Goal: Find specific page/section: Find specific page/section

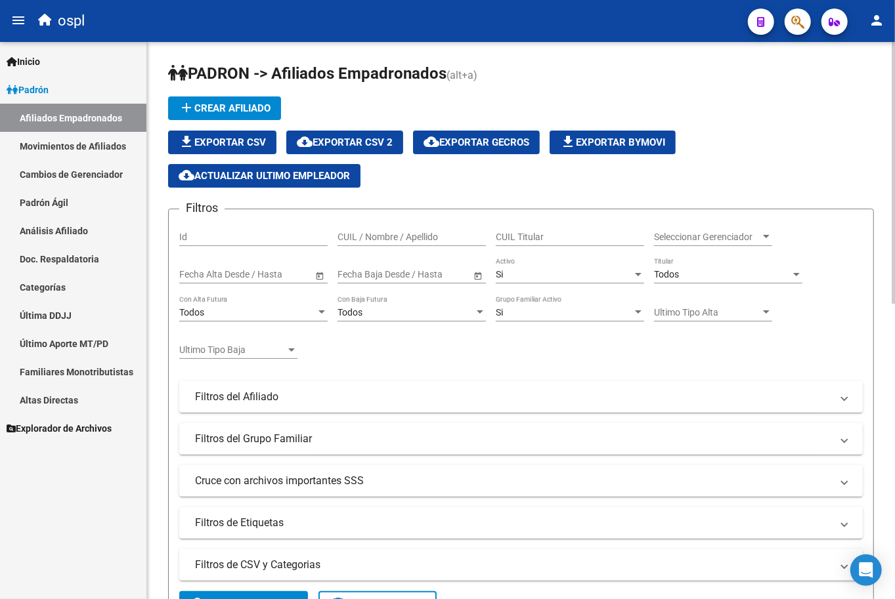
click at [513, 63] on h1 "PADRON -> Afiliados Empadronados (alt+a)" at bounding box center [521, 74] width 706 height 23
click at [525, 88] on app-list-header "PADRON -> Afiliados Empadronados (alt+a) add Crear Afiliado file_download Expor…" at bounding box center [521, 346] width 706 height 566
click at [524, 79] on h1 "PADRON -> Afiliados Empadronados (alt+a)" at bounding box center [521, 74] width 706 height 23
click at [494, 63] on h1 "PADRON -> Afiliados Empadronados (alt+a)" at bounding box center [521, 74] width 706 height 23
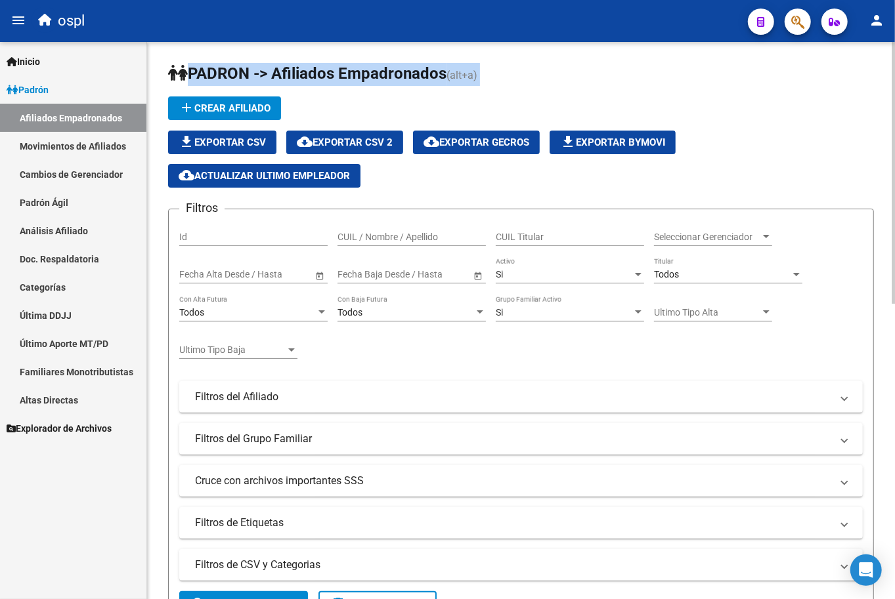
click at [494, 63] on h1 "PADRON -> Afiliados Empadronados (alt+a)" at bounding box center [521, 74] width 706 height 23
